Goal: Check status

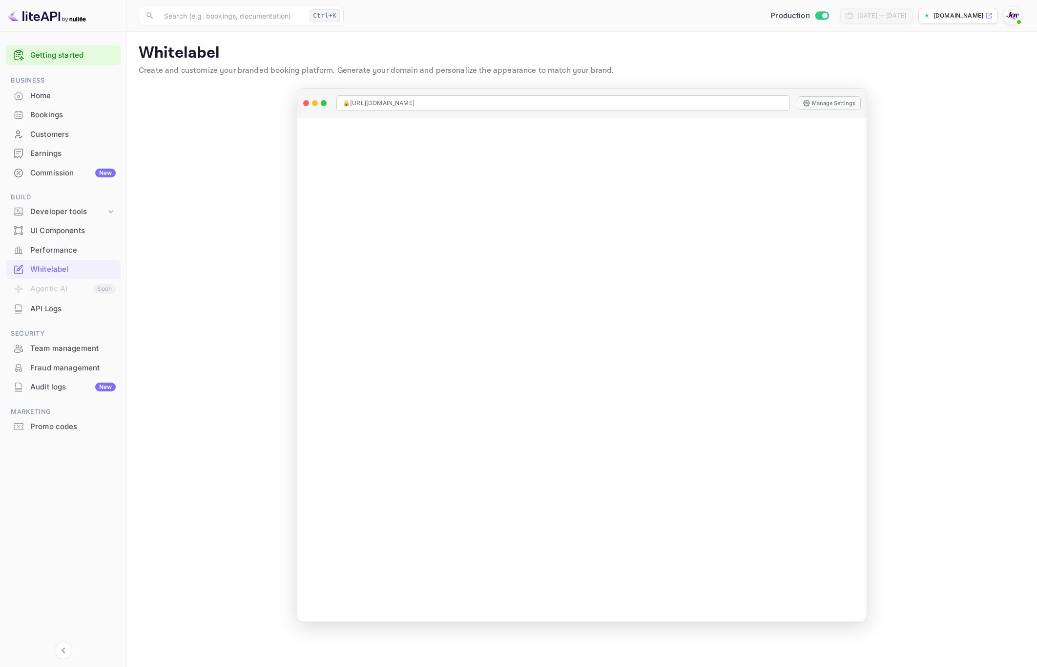
scroll to position [219, 0]
click at [61, 113] on div "Bookings" at bounding box center [72, 114] width 85 height 11
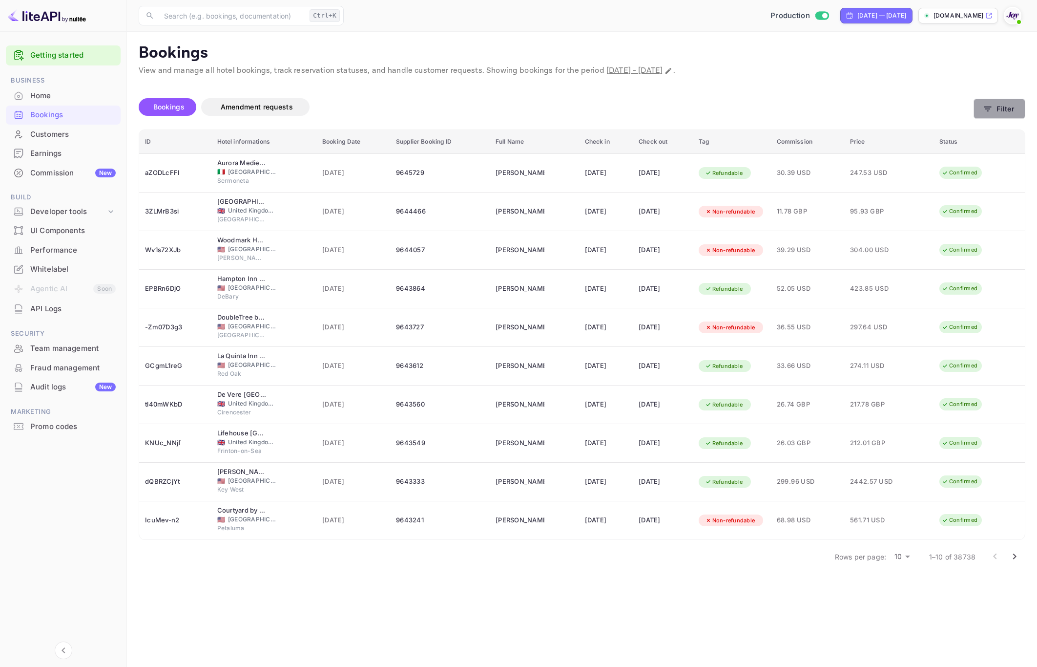
click at [997, 105] on button "Filter" at bounding box center [1000, 109] width 52 height 20
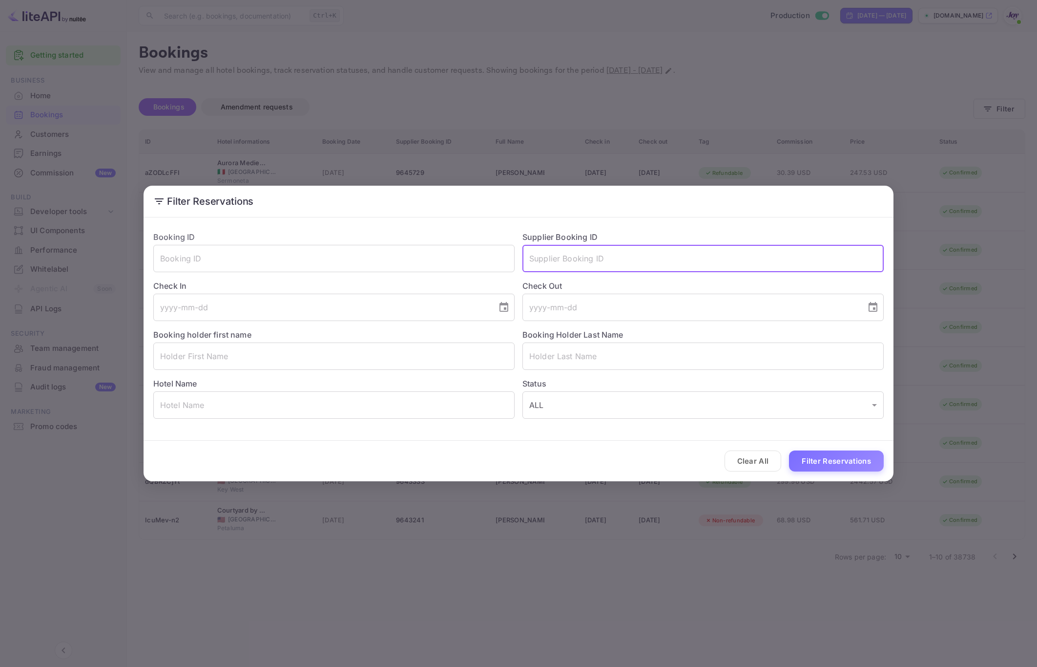
click at [630, 268] on input "text" at bounding box center [703, 258] width 361 height 27
paste input "9282843"
type input "9282843"
click at [816, 459] on button "Filter Reservations" at bounding box center [836, 460] width 95 height 21
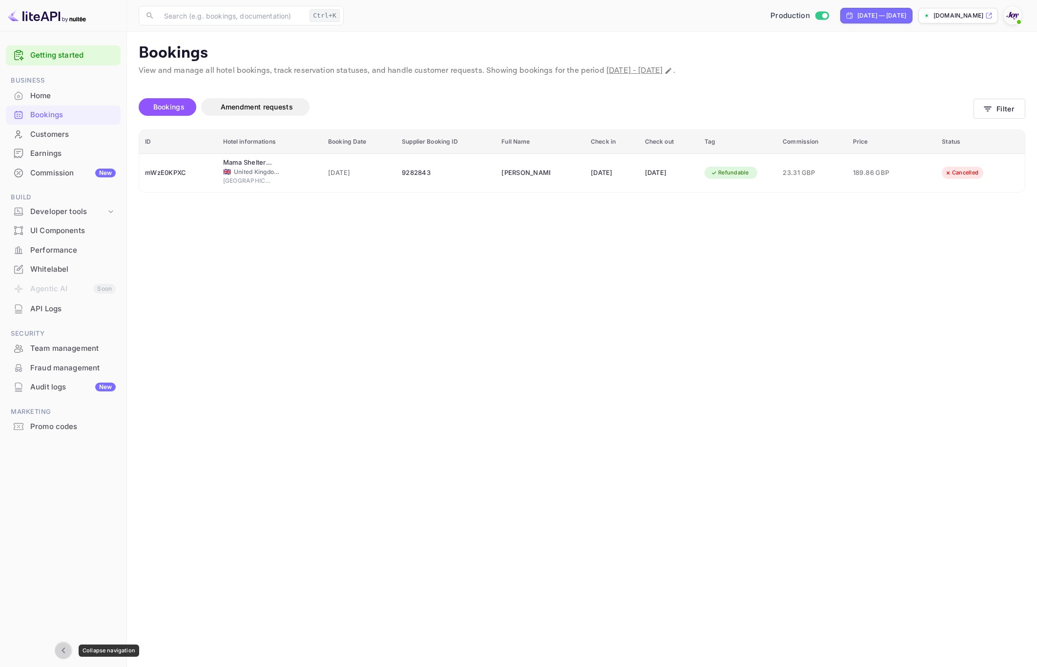
click at [67, 647] on icon "Collapse navigation" at bounding box center [64, 650] width 12 height 12
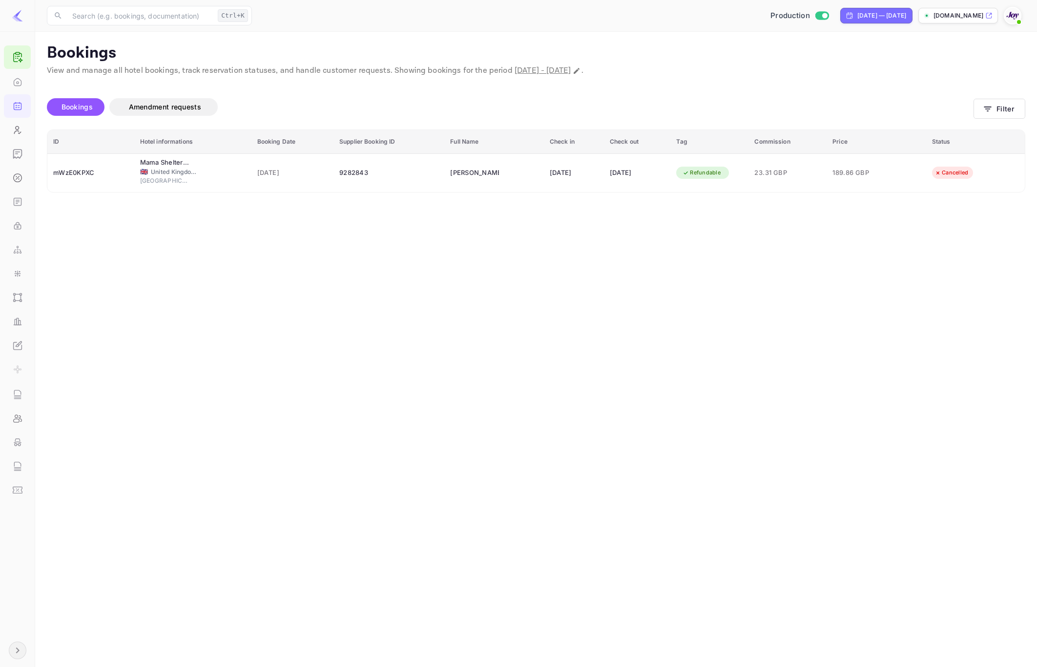
click at [21, 650] on icon "Expand navigation" at bounding box center [18, 650] width 12 height 12
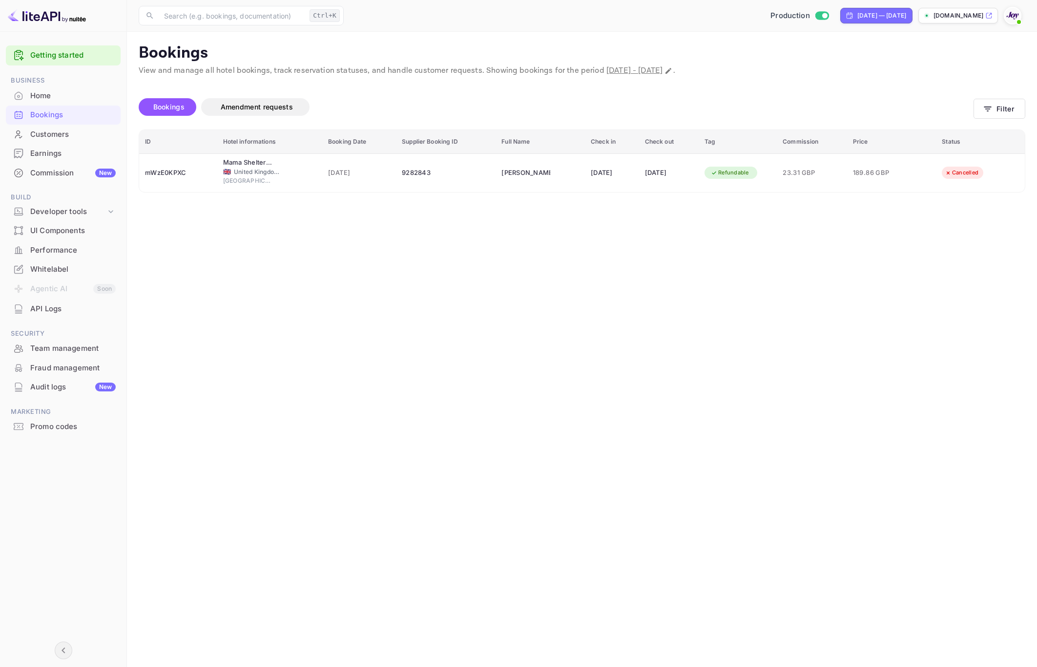
click at [1011, 15] on img at bounding box center [1013, 16] width 16 height 16
click at [913, 83] on p "Settings" at bounding box center [925, 88] width 28 height 10
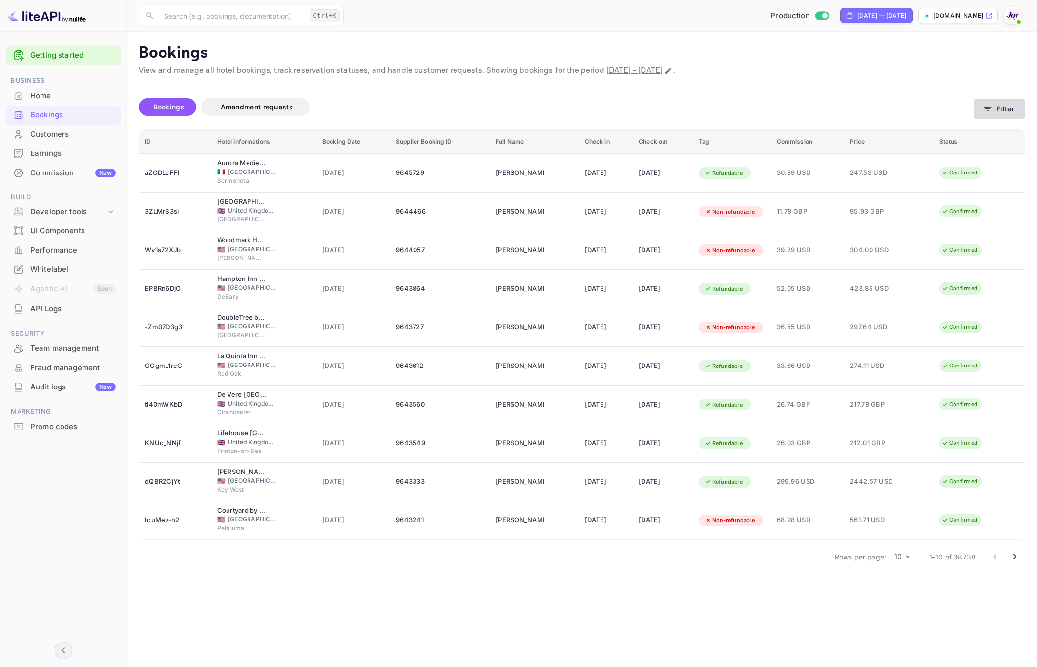
click at [1010, 112] on button "Filter" at bounding box center [1000, 109] width 52 height 20
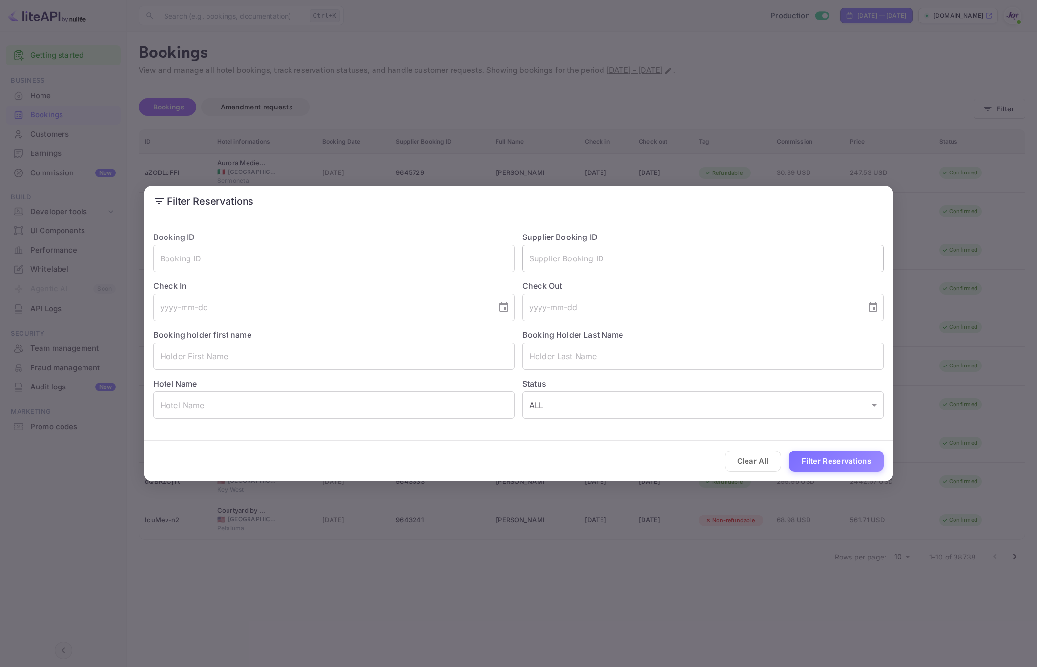
click at [600, 258] on input "text" at bounding box center [703, 258] width 361 height 27
paste input "9282843"
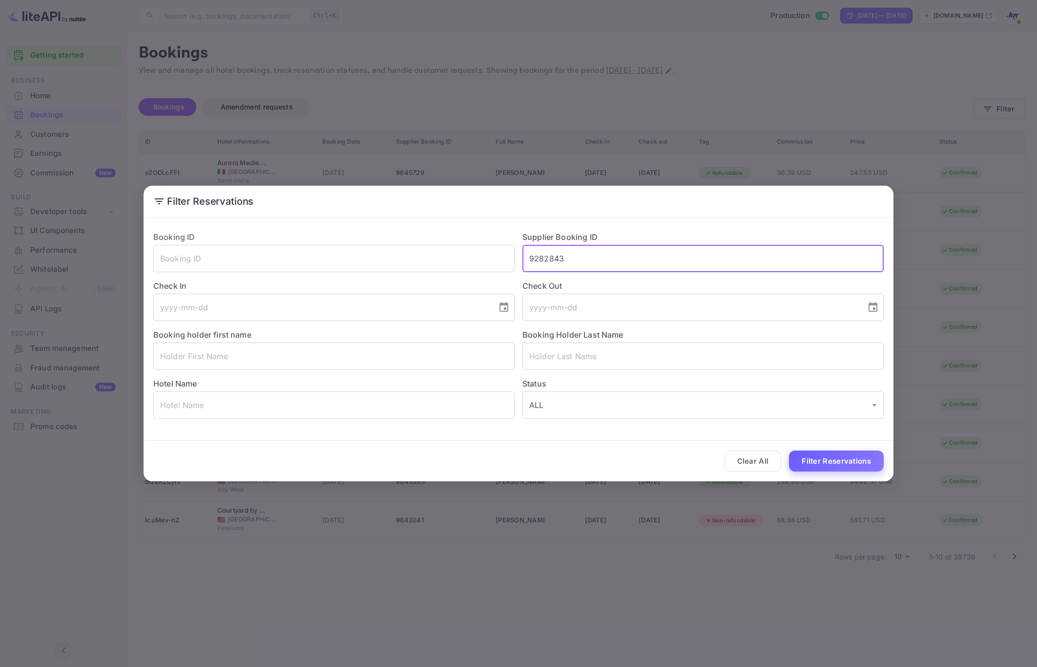
type input "9282843"
click at [836, 467] on button "Filter Reservations" at bounding box center [836, 460] width 95 height 21
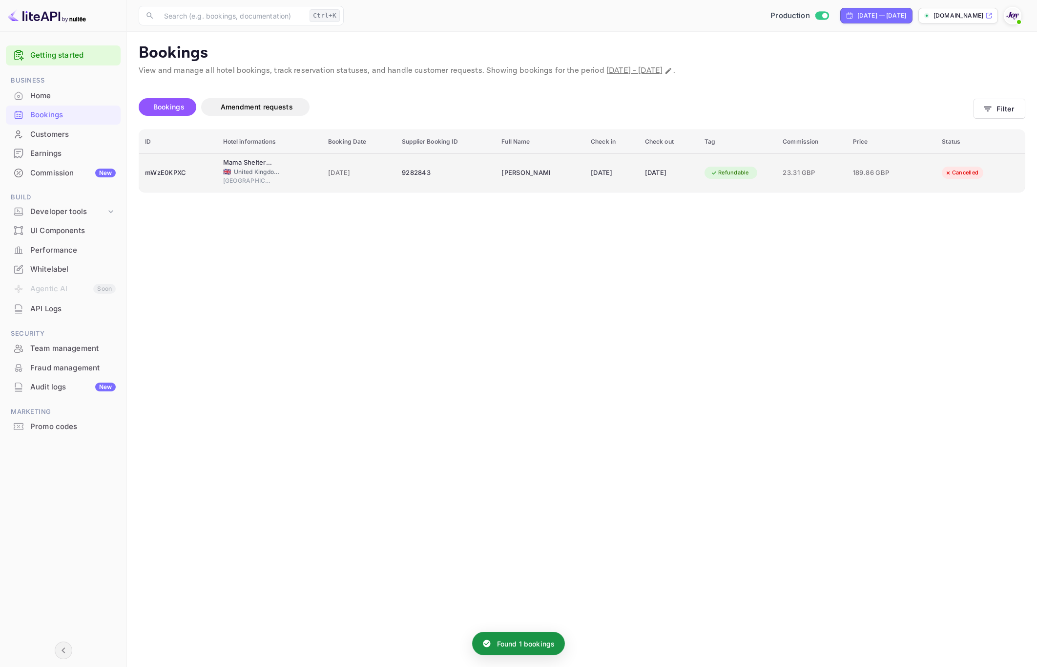
click at [559, 176] on td "[PERSON_NAME]" at bounding box center [540, 172] width 89 height 39
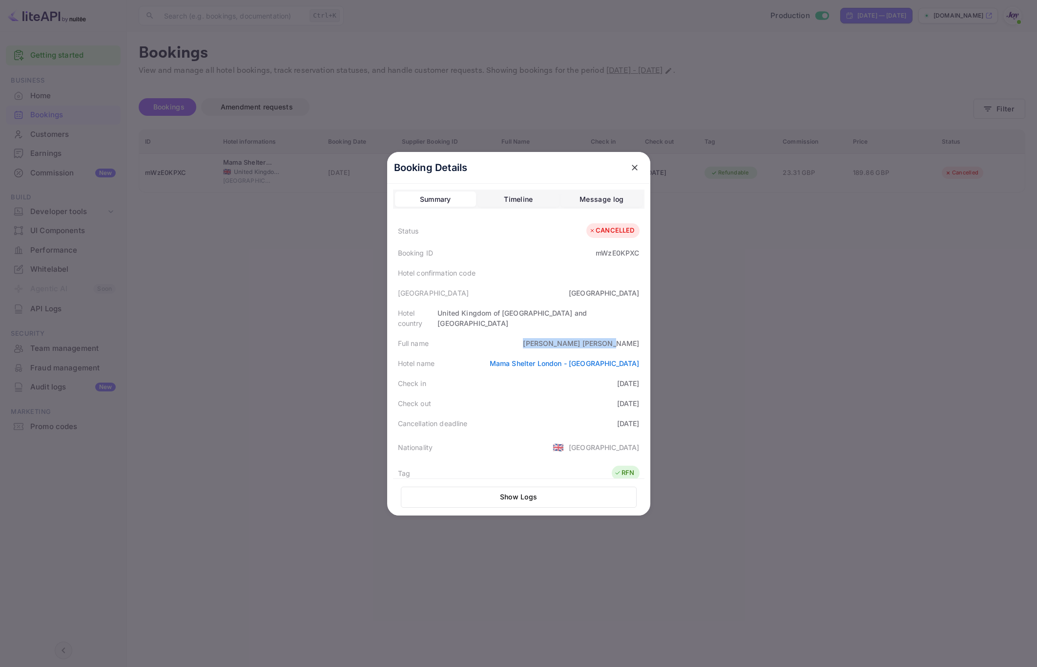
drag, startPoint x: 581, startPoint y: 333, endPoint x: 647, endPoint y: 336, distance: 66.0
click at [647, 336] on div "Booking Details Summary Timeline Message log Status CANCELLED Booking ID mWzE0K…" at bounding box center [518, 333] width 263 height 363
copy div "[PERSON_NAME]"
drag, startPoint x: 723, startPoint y: 362, endPoint x: 691, endPoint y: 353, distance: 33.5
click at [723, 362] on div at bounding box center [518, 333] width 1037 height 667
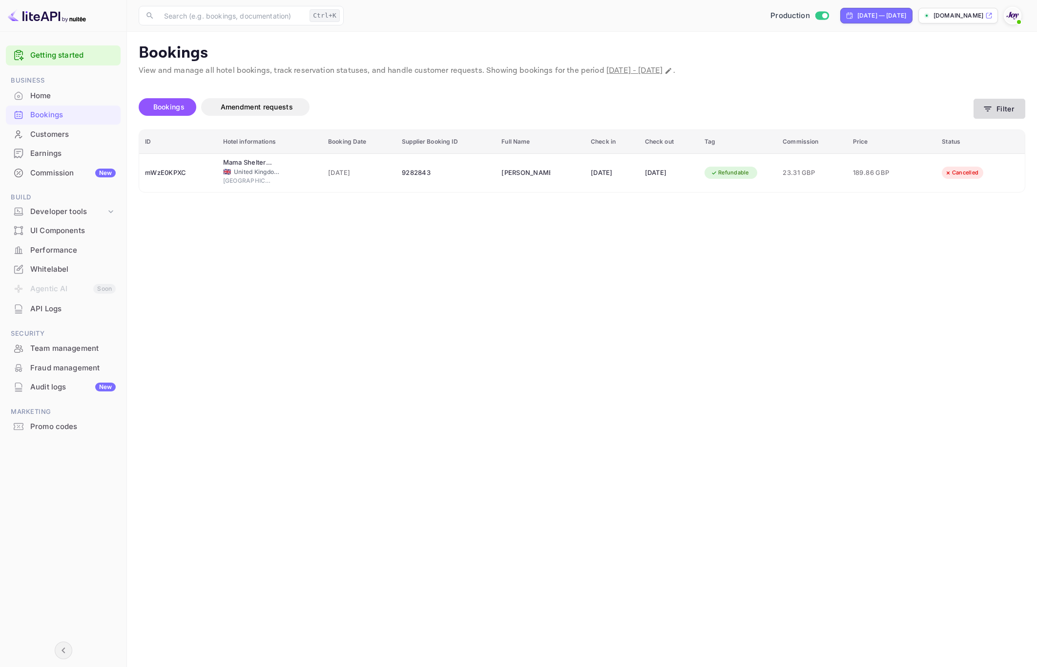
click at [1008, 106] on button "Filter" at bounding box center [1000, 109] width 52 height 20
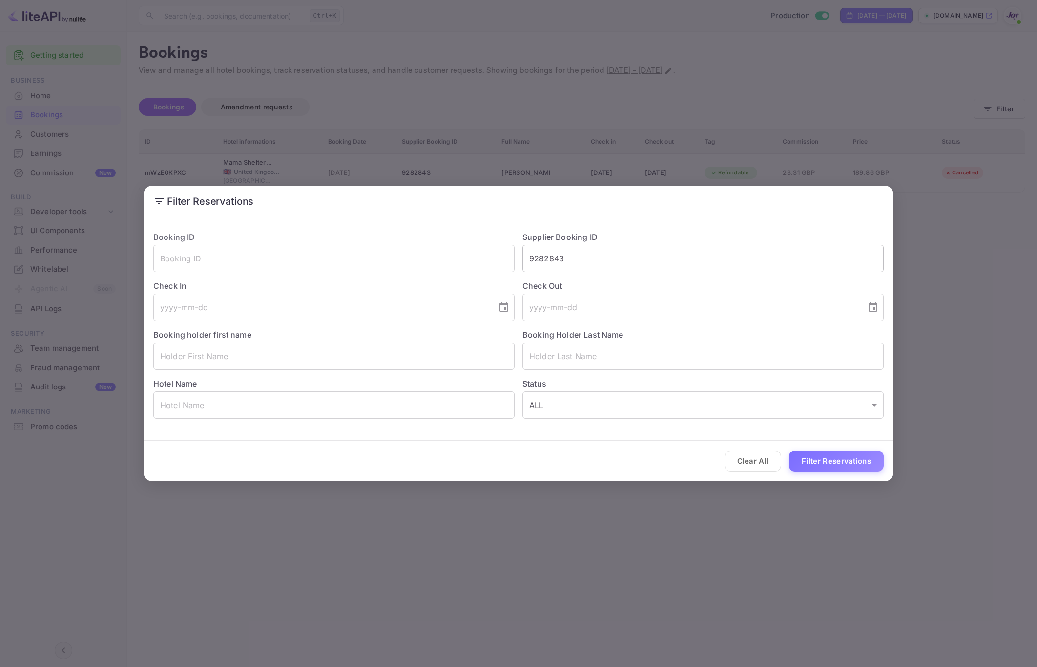
click at [562, 265] on input "9282843" at bounding box center [703, 258] width 361 height 27
click at [562, 264] on input "9282843" at bounding box center [703, 258] width 361 height 27
click at [230, 351] on input "text" at bounding box center [333, 355] width 361 height 27
type input "[PERSON_NAME]"
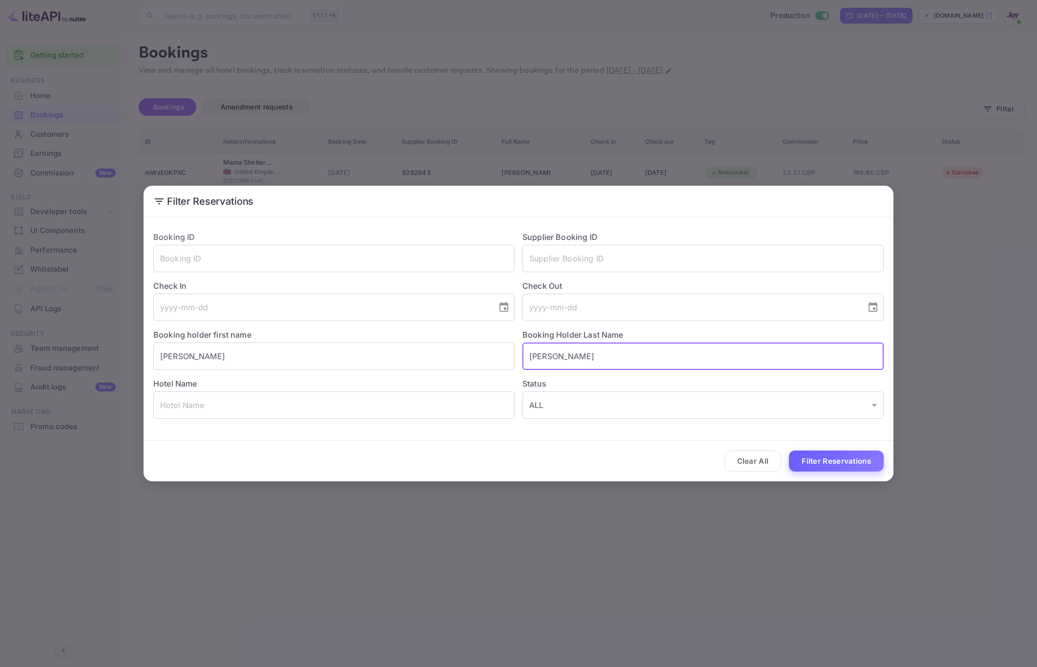
type input "[PERSON_NAME]"
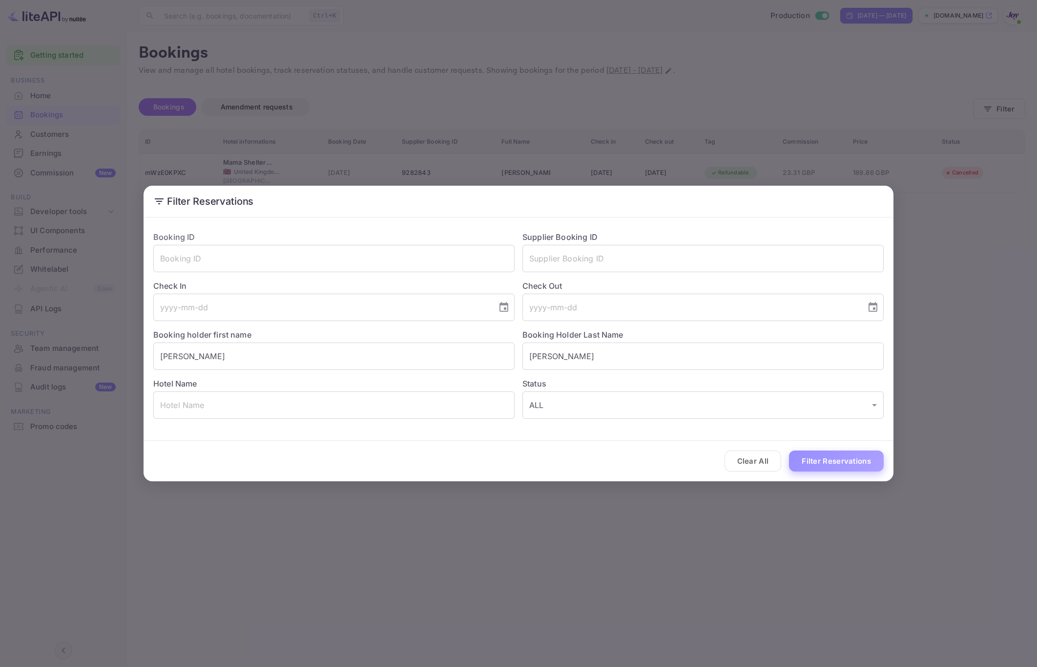
click at [801, 452] on button "Filter Reservations" at bounding box center [836, 460] width 95 height 21
drag, startPoint x: 745, startPoint y: 554, endPoint x: 727, endPoint y: 495, distance: 61.8
click at [745, 547] on div "Filter Reservations Booking ID ​ Supplier Booking ID ​ Check In ​ Check Out ​ B…" at bounding box center [518, 333] width 1037 height 667
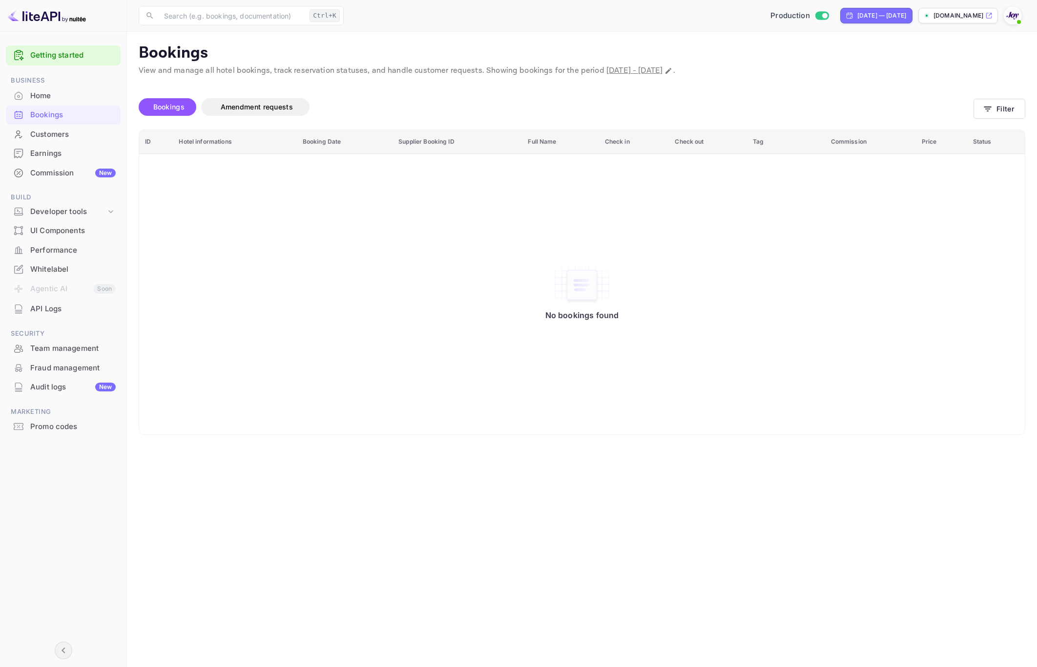
click at [400, 446] on main "Bookings View and manage all hotel bookings, track reservation statuses, and ha…" at bounding box center [582, 349] width 910 height 635
click at [282, 412] on div "No bookings found" at bounding box center [582, 294] width 866 height 267
